Goal: Task Accomplishment & Management: Use online tool/utility

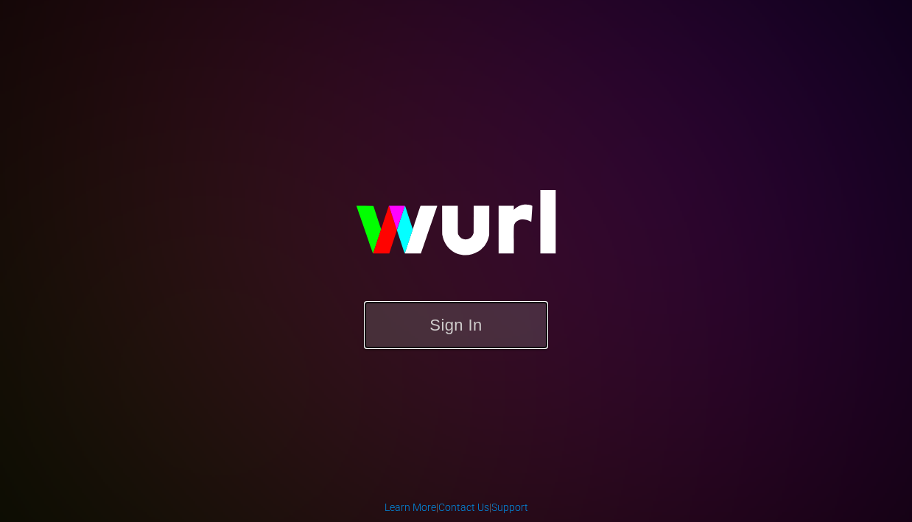
click at [469, 322] on button "Sign In" at bounding box center [456, 325] width 184 height 48
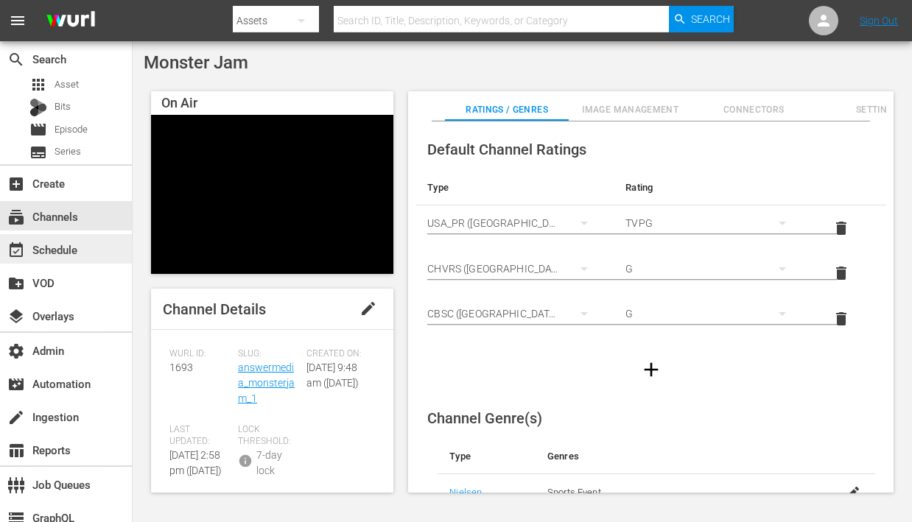
click at [76, 254] on div "event_available Schedule" at bounding box center [41, 247] width 83 height 13
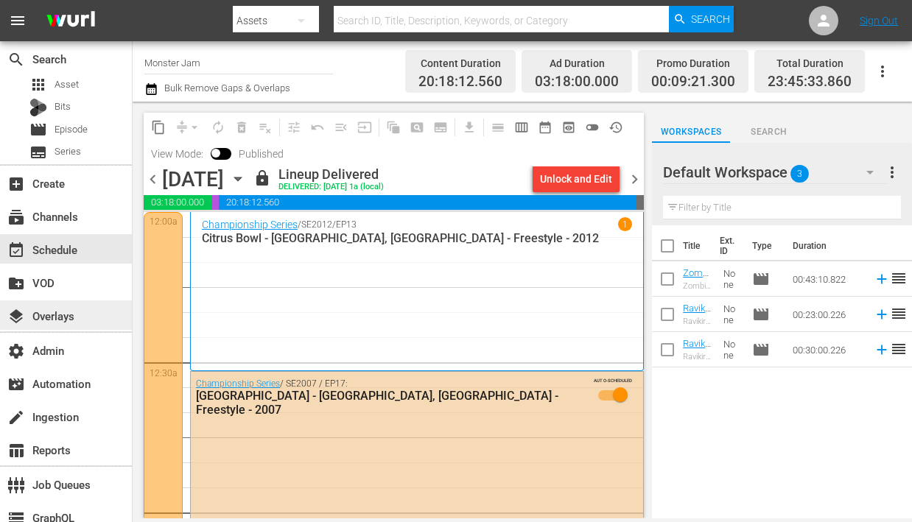
click at [51, 309] on div "layers Overlays" at bounding box center [41, 313] width 83 height 13
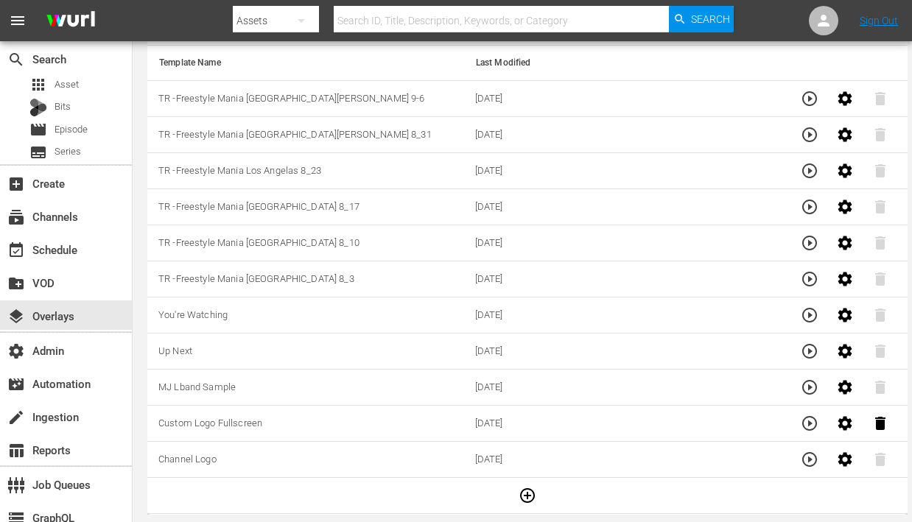
click at [628, 94] on td "07/17/2025" at bounding box center [622, 99] width 317 height 36
click at [807, 96] on icon "button" at bounding box center [809, 98] width 15 height 15
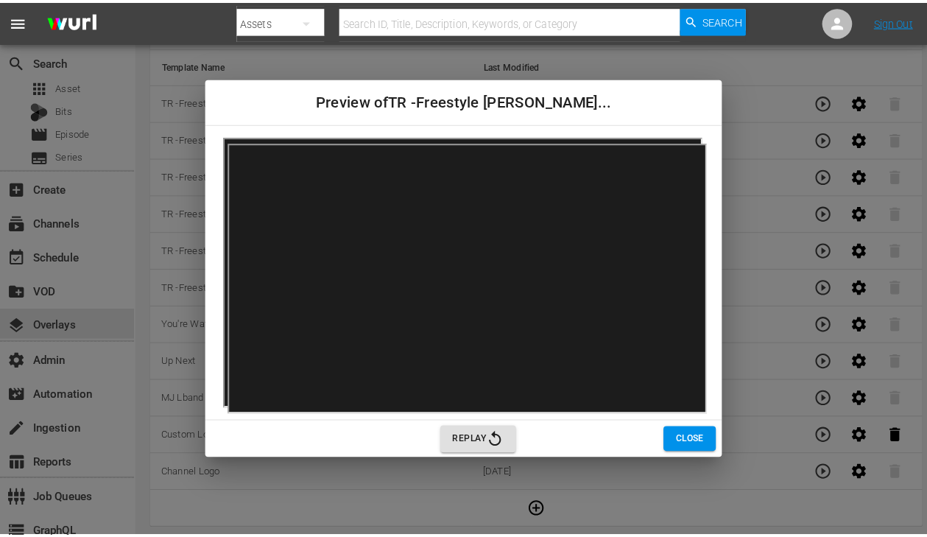
scroll to position [109, 0]
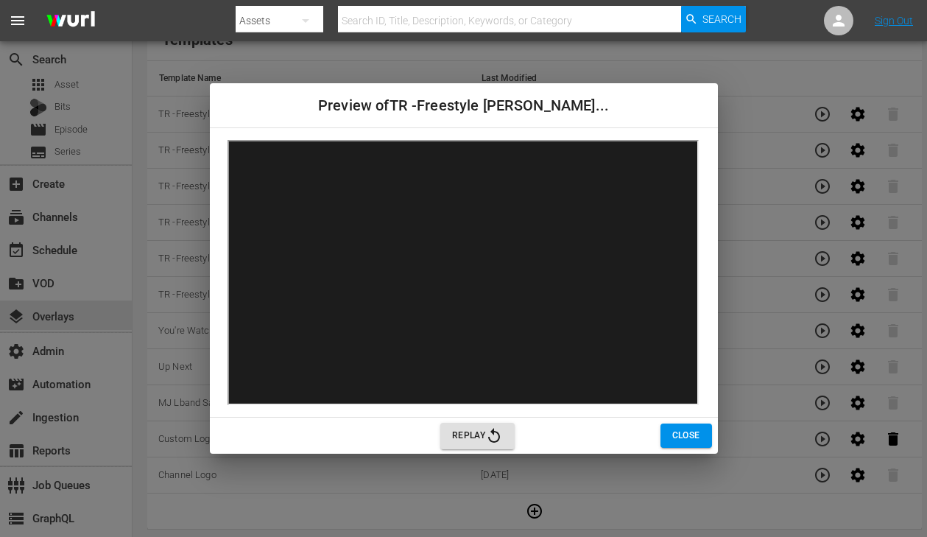
click at [464, 429] on span "Replay" at bounding box center [477, 436] width 51 height 18
click at [673, 439] on span "Close" at bounding box center [687, 435] width 28 height 15
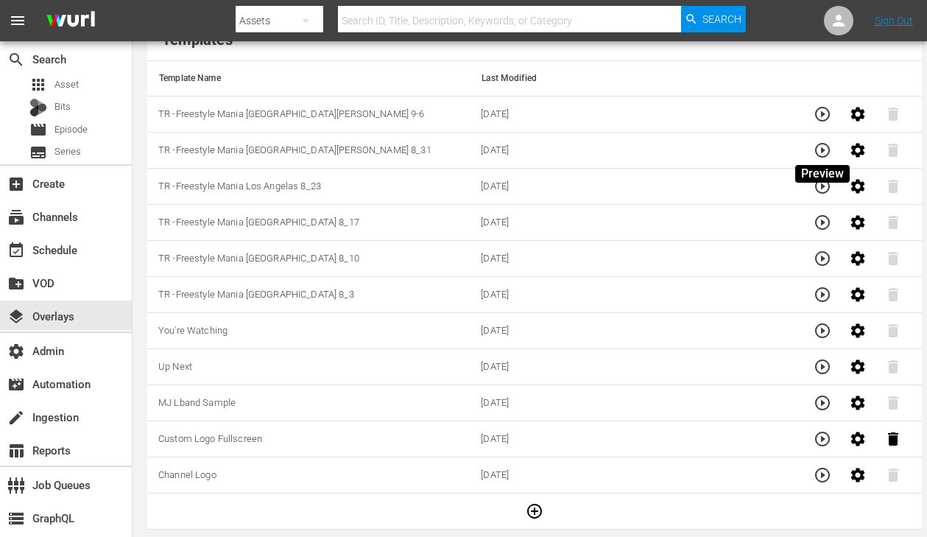
click at [823, 144] on icon "button" at bounding box center [823, 150] width 15 height 15
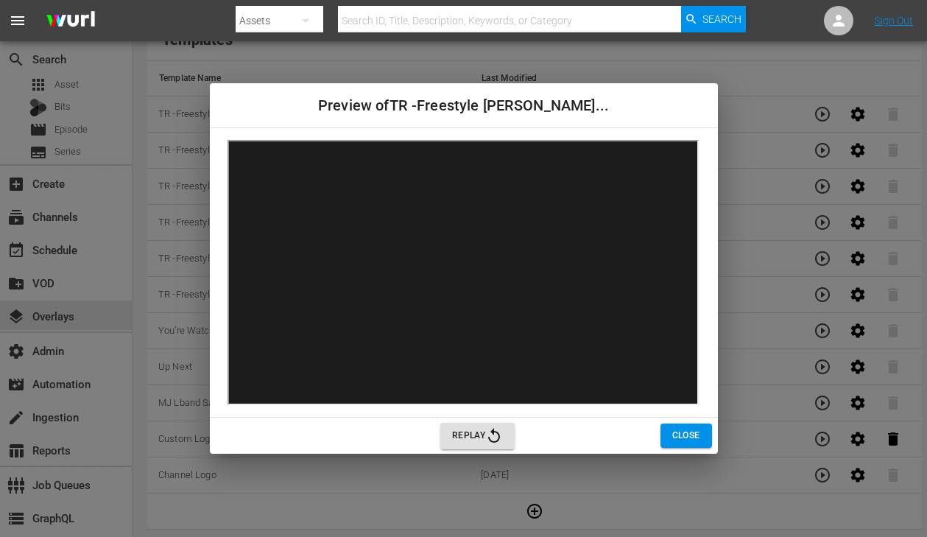
click at [683, 430] on span "Close" at bounding box center [687, 435] width 28 height 15
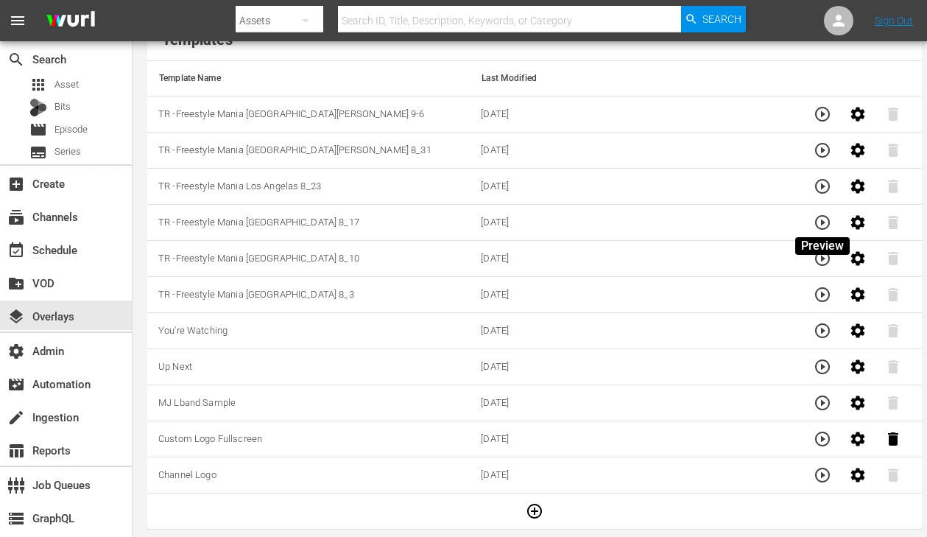
click at [826, 221] on icon "button" at bounding box center [823, 223] width 18 height 18
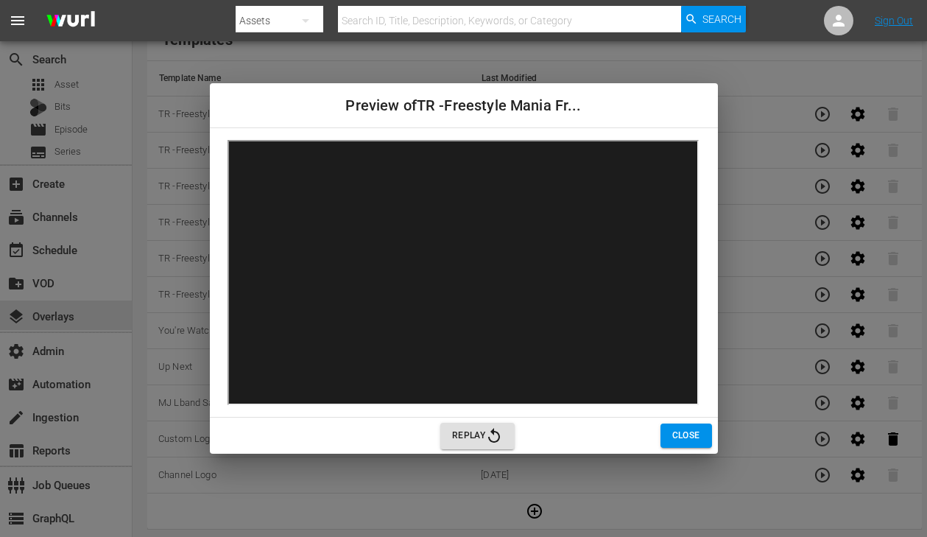
click at [683, 434] on span "Close" at bounding box center [687, 435] width 28 height 15
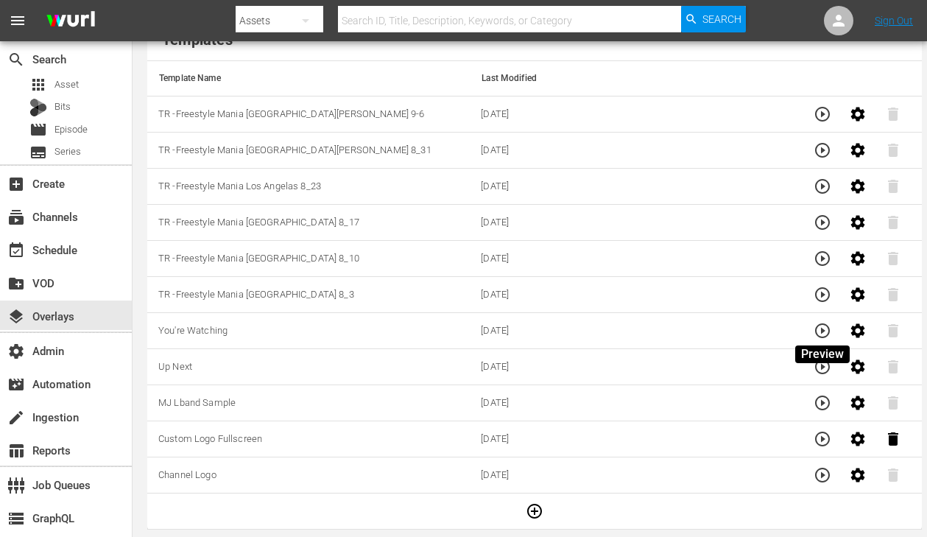
click at [823, 328] on icon "button" at bounding box center [823, 331] width 18 height 18
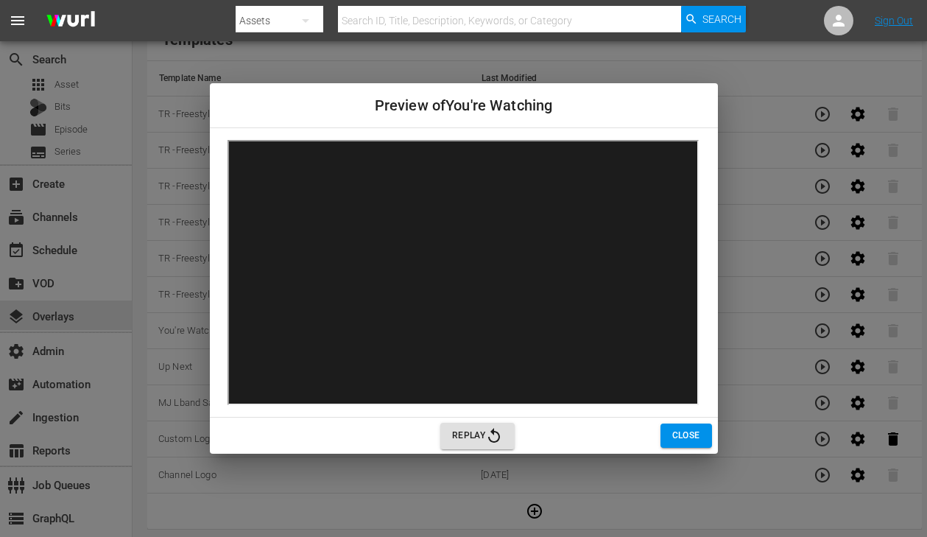
click at [694, 439] on span "Close" at bounding box center [687, 435] width 28 height 15
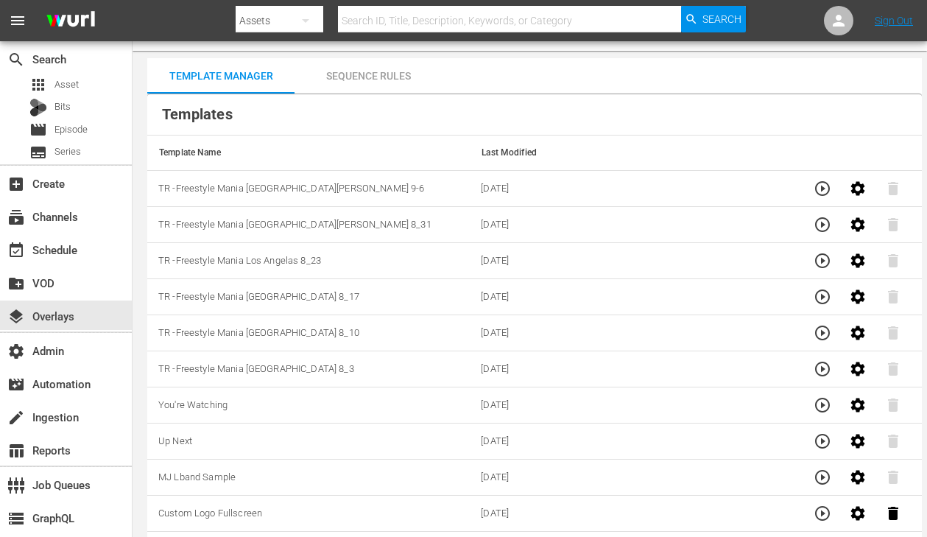
scroll to position [0, 0]
